Goal: Task Accomplishment & Management: Manage account settings

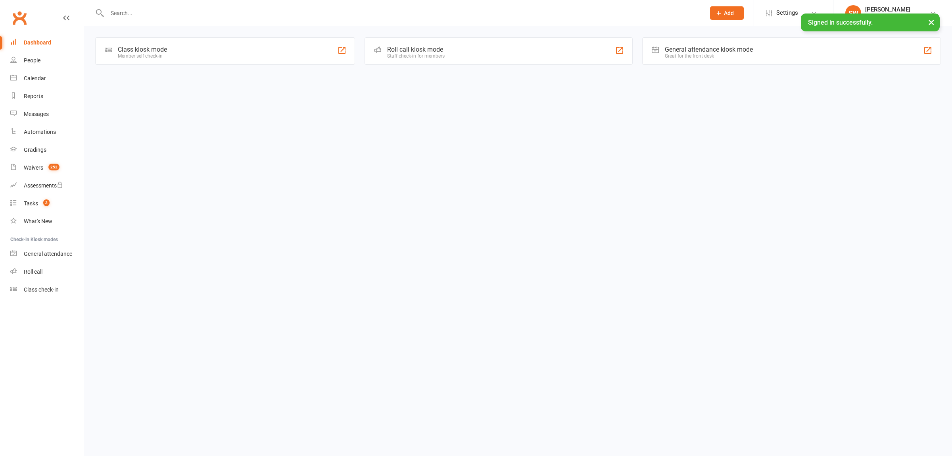
click at [155, 16] on input "text" at bounding box center [402, 13] width 595 height 11
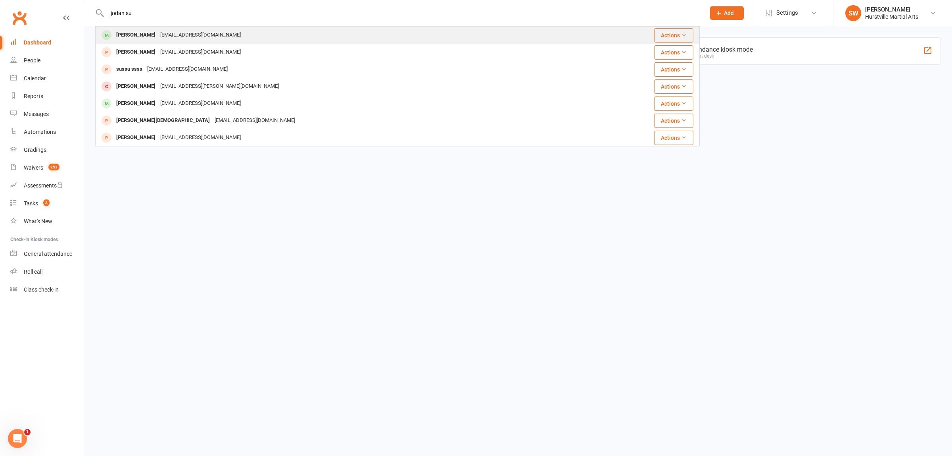
type input "jodan su"
click at [171, 30] on div "mandyhu2229@outlook.com" at bounding box center [200, 35] width 85 height 12
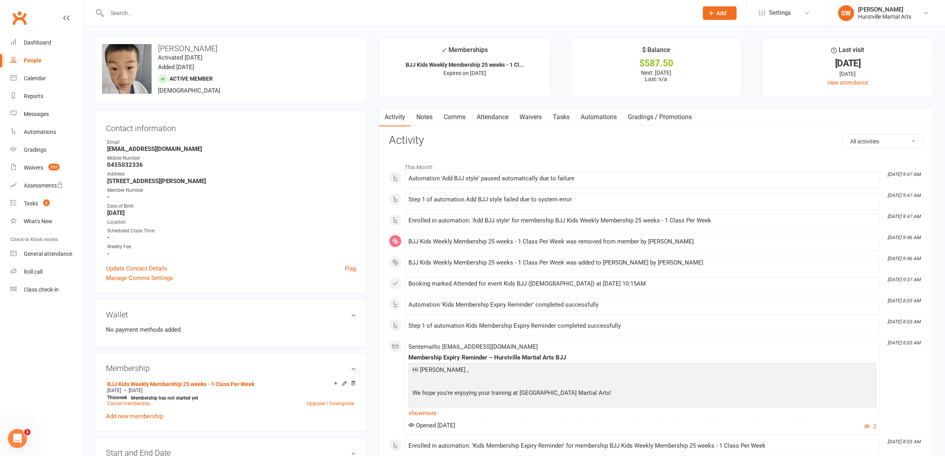
click at [437, 116] on link "Notes" at bounding box center [424, 117] width 27 height 18
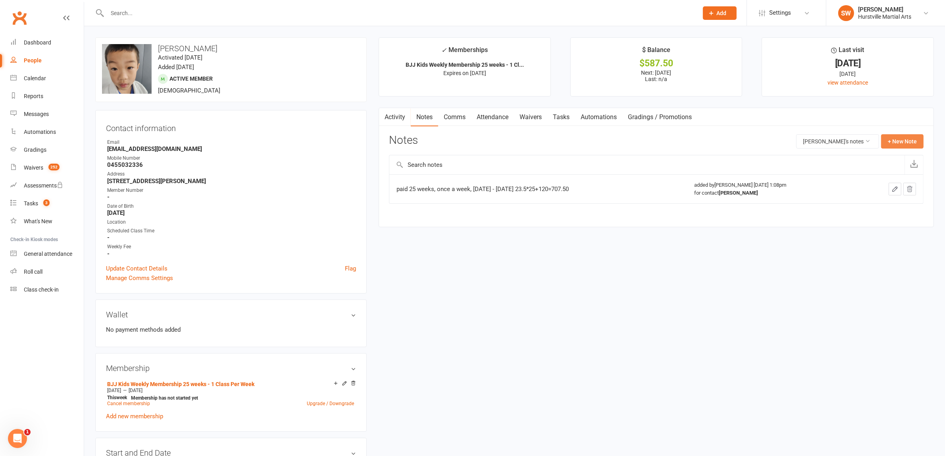
click at [894, 140] on button "+ New Note" at bounding box center [902, 141] width 42 height 14
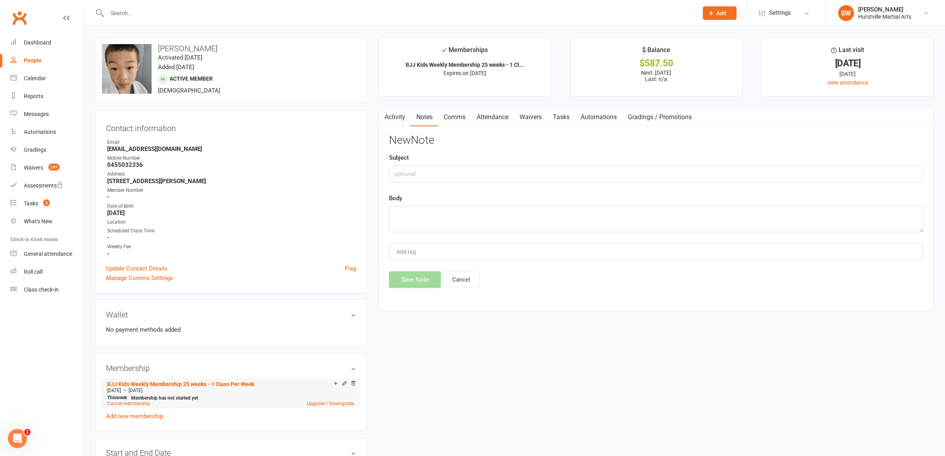
drag, startPoint x: 104, startPoint y: 381, endPoint x: 219, endPoint y: 389, distance: 115.0
click at [219, 389] on div "Membership BJJ Kids Weekly Membership 25 weeks - 1 Class Per Week Aug 23 2025 —…" at bounding box center [230, 392] width 271 height 79
copy li "BJJ Kids Weekly Membership 25 weeks - 1 Class Per Week Aug 23 2025 — Feb 7 2026"
click at [413, 178] on input "text" at bounding box center [656, 173] width 534 height 17
paste input "BJJ Kids Weekly Membership 25 weeks - 1 Class Per Week Aug 23 2025—Feb 7 2026"
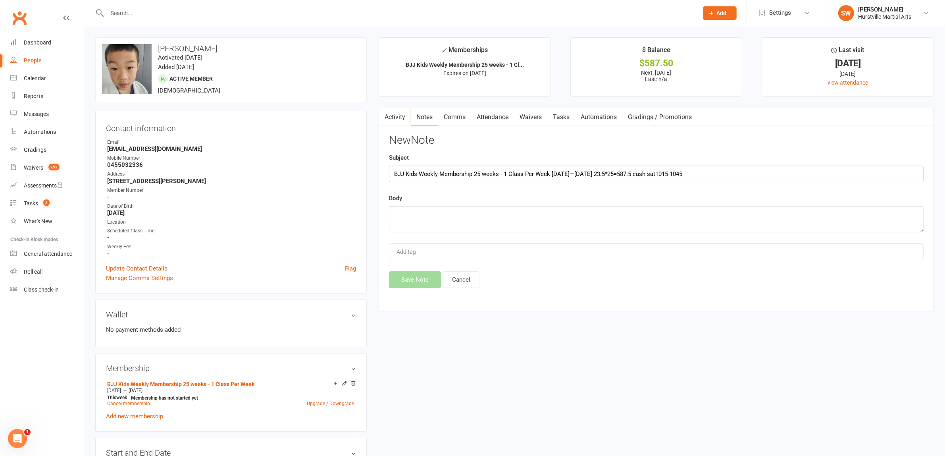
drag, startPoint x: 721, startPoint y: 175, endPoint x: 370, endPoint y: 175, distance: 350.8
type input "BJJ Kids Weekly Membership 25 weeks - 1 Class Per Week Aug 23 2025—Feb 7 2026 2…"
click at [405, 223] on textarea at bounding box center [656, 219] width 534 height 26
paste textarea "BJJ Kids Weekly Membership 25 weeks - 1 Class Per Week Aug 23 2025—Feb 7 2026 2…"
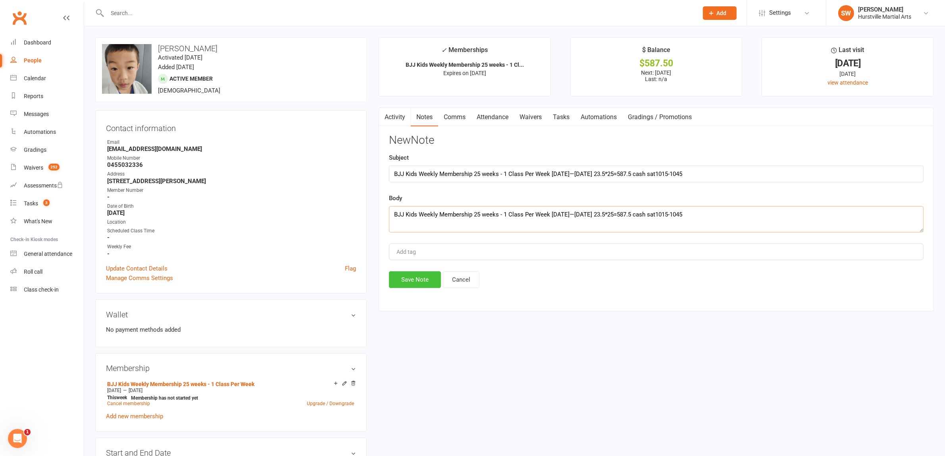
type textarea "BJJ Kids Weekly Membership 25 weeks - 1 Class Per Week Aug 23 2025—Feb 7 2026 2…"
click at [416, 288] on button "Save Note" at bounding box center [415, 279] width 52 height 17
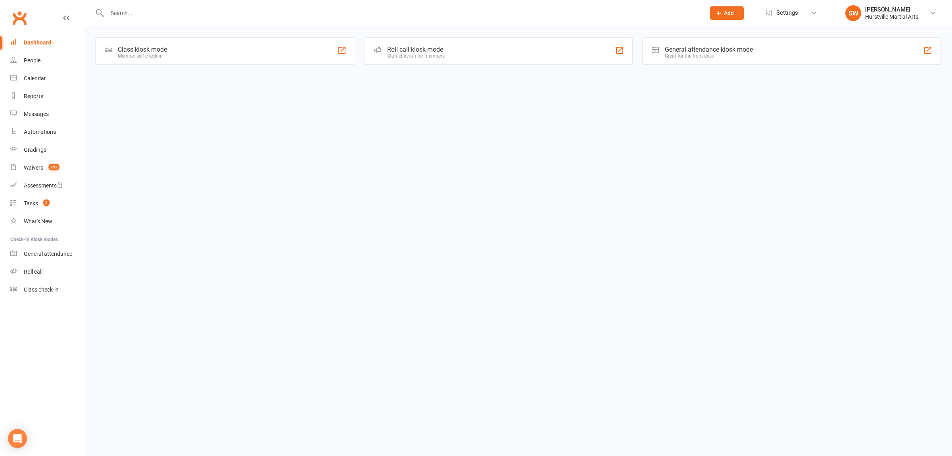
click at [136, 10] on input "text" at bounding box center [402, 13] width 595 height 11
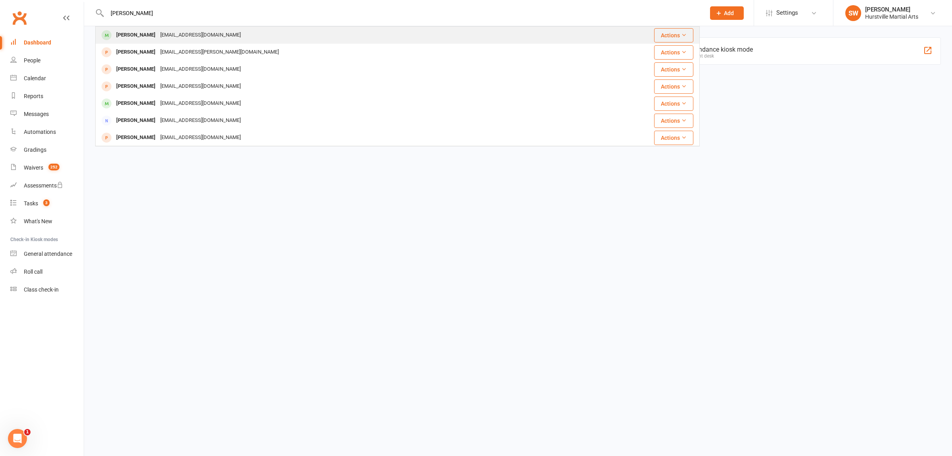
type input "[PERSON_NAME]"
click at [143, 37] on div "[PERSON_NAME]" at bounding box center [136, 35] width 44 height 12
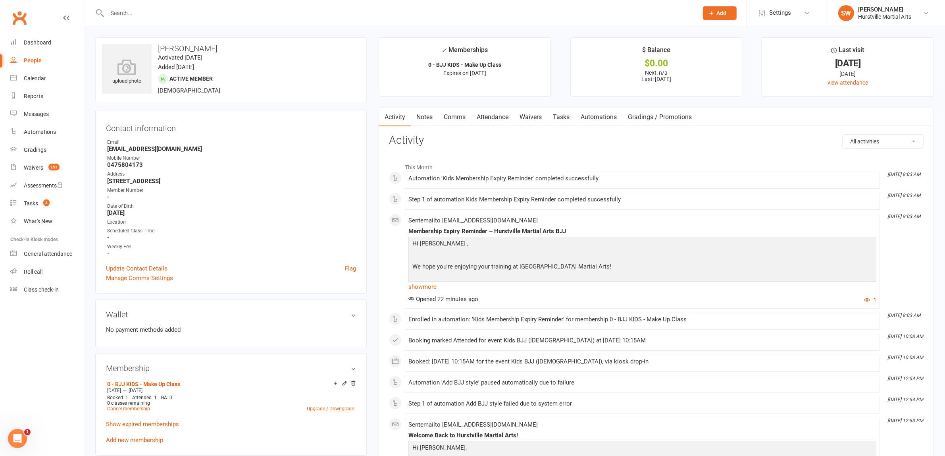
click at [428, 116] on link "Notes" at bounding box center [424, 117] width 27 height 18
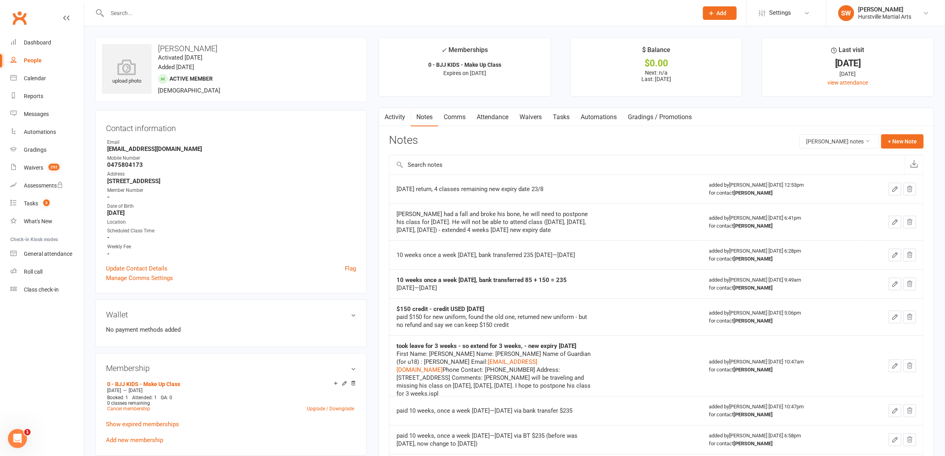
click at [494, 121] on link "Attendance" at bounding box center [492, 117] width 43 height 18
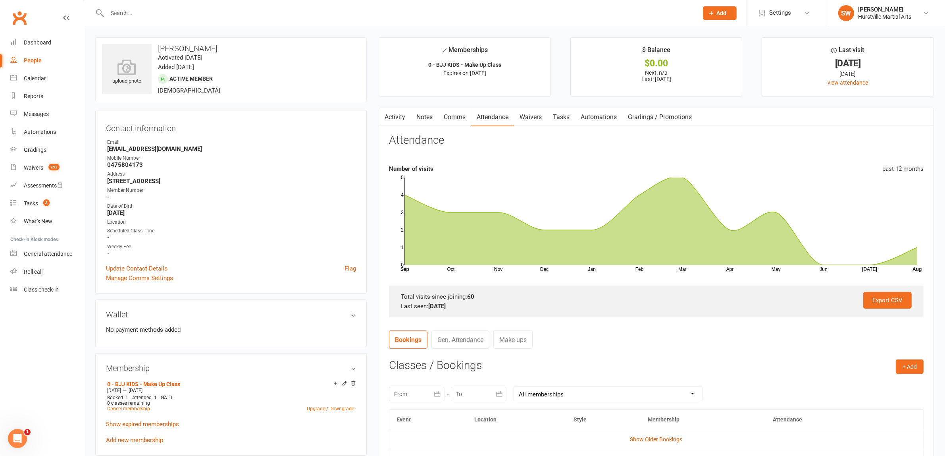
click at [427, 121] on link "Notes" at bounding box center [424, 117] width 27 height 18
